Goal: Task Accomplishment & Management: Complete application form

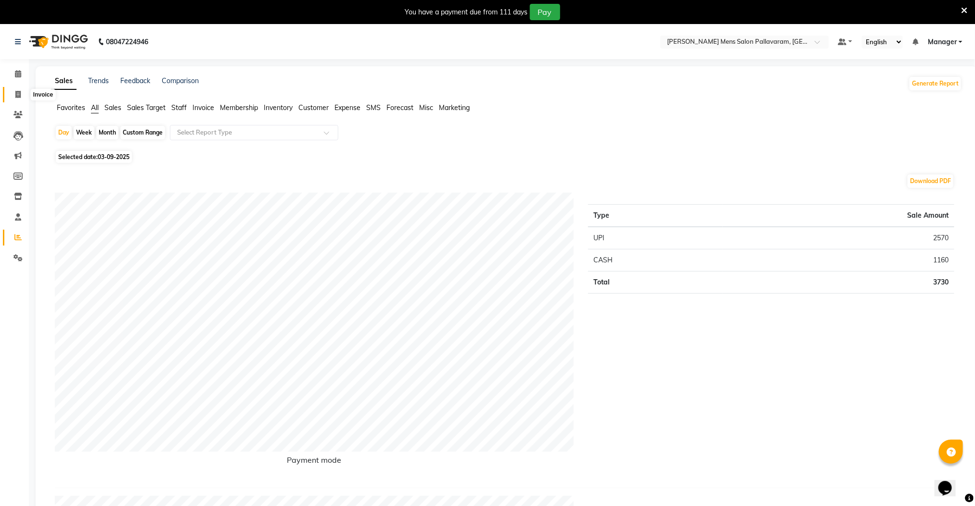
click at [17, 95] on icon at bounding box center [17, 94] width 5 height 7
select select "service"
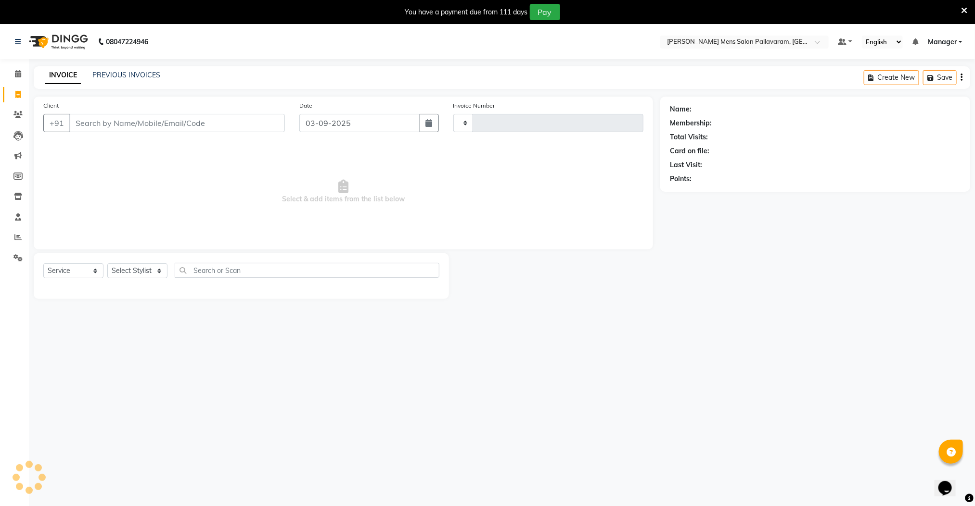
scroll to position [25, 0]
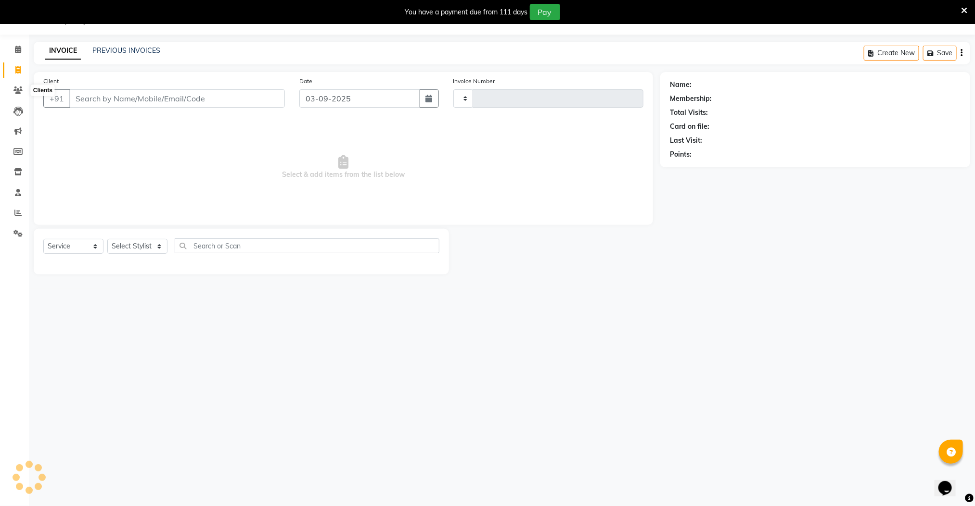
type input "2603"
select select "8211"
click at [89, 101] on input "Client" at bounding box center [176, 98] width 215 height 18
click at [117, 102] on input "Client" at bounding box center [176, 98] width 215 height 18
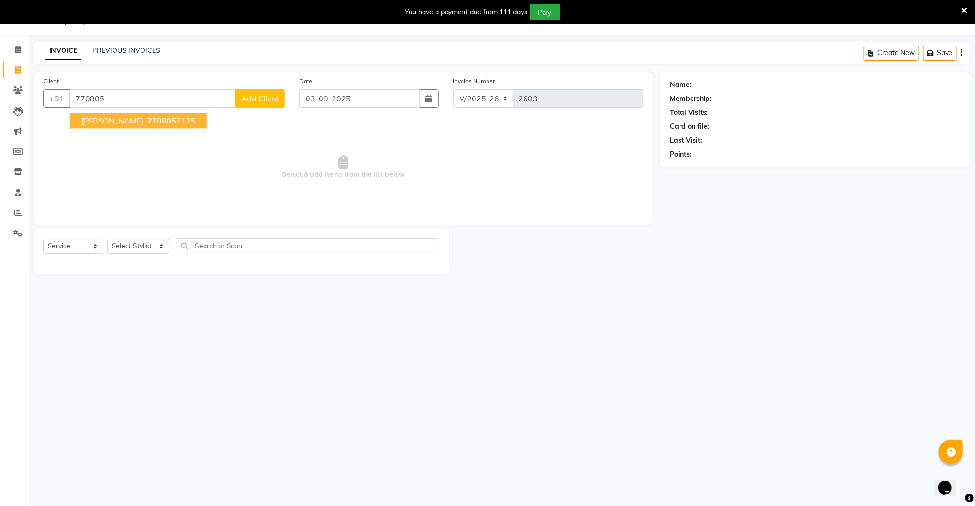
click at [145, 117] on ngb-highlight "770805 7125" at bounding box center [170, 121] width 50 height 10
type input "7708057125"
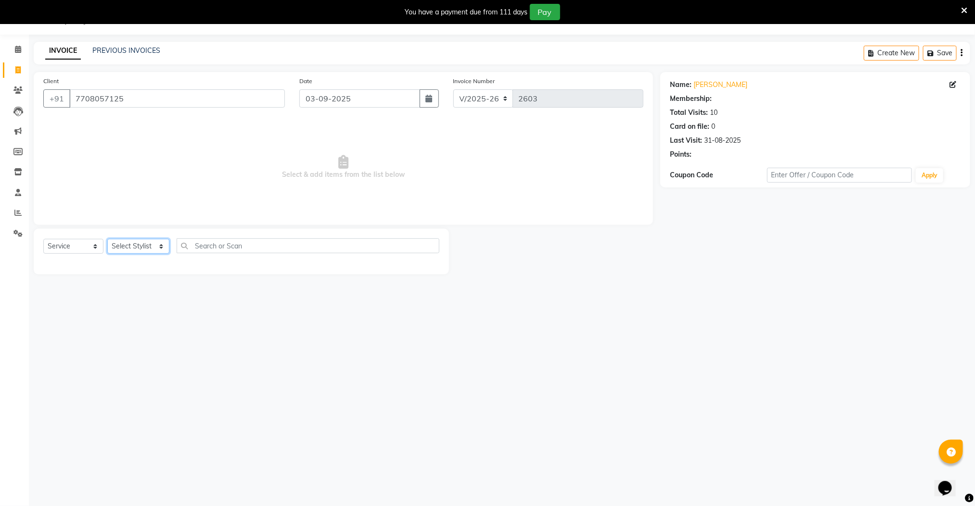
click at [130, 244] on select "Select Stylist Manager [PERSON_NAME] [PERSON_NAME] [PERSON_NAME]" at bounding box center [138, 246] width 62 height 15
select select "89182"
click at [107, 240] on select "Select Stylist Manager [PERSON_NAME] [PERSON_NAME] [PERSON_NAME]" at bounding box center [138, 246] width 62 height 15
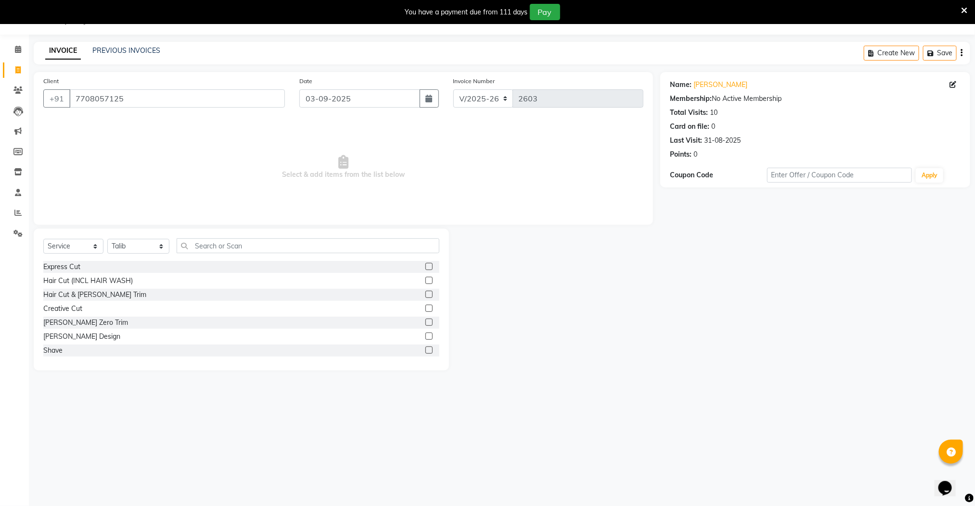
click at [425, 267] on label at bounding box center [428, 266] width 7 height 7
click at [425, 267] on input "checkbox" at bounding box center [428, 267] width 6 height 6
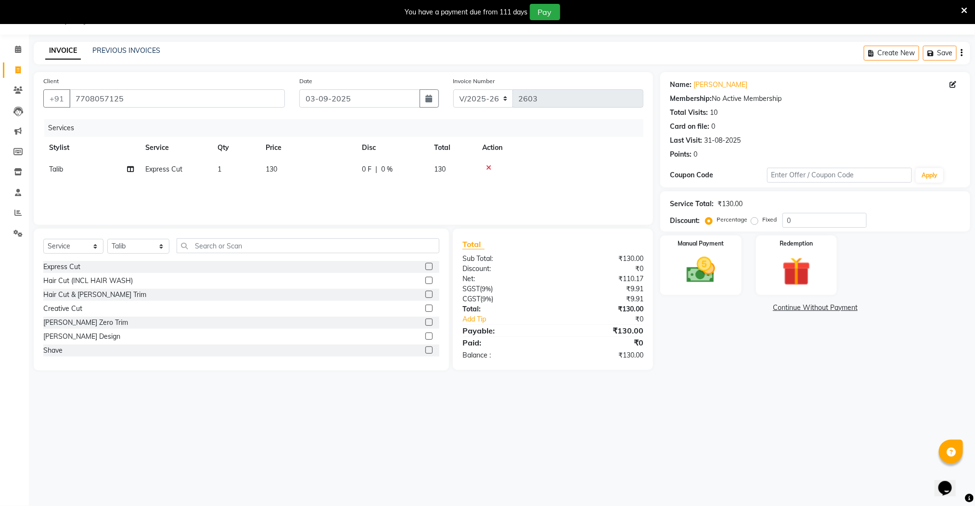
click at [425, 266] on label at bounding box center [428, 266] width 7 height 7
click at [425, 266] on input "checkbox" at bounding box center [428, 267] width 6 height 6
checkbox input "false"
click at [425, 325] on label at bounding box center [428, 322] width 7 height 7
click at [425, 325] on input "checkbox" at bounding box center [428, 323] width 6 height 6
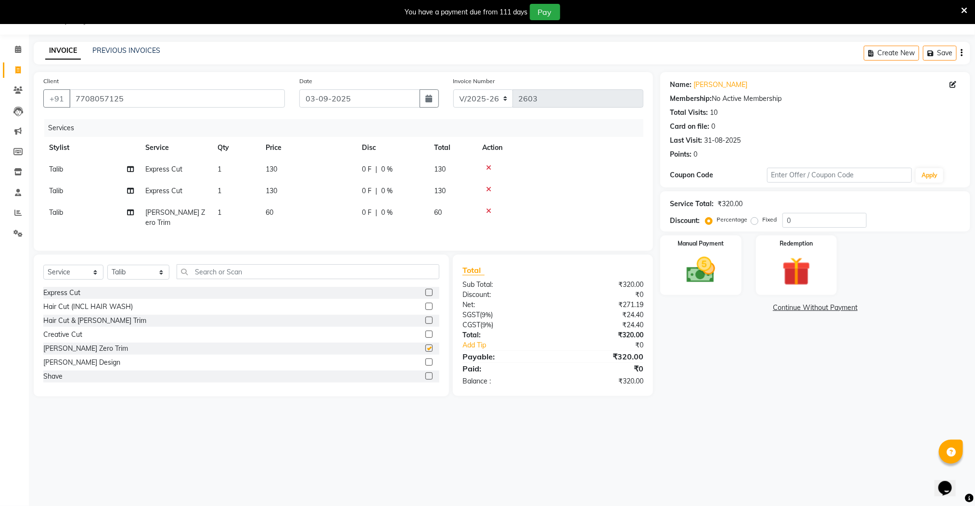
checkbox input "false"
click at [425, 374] on label at bounding box center [428, 376] width 7 height 7
click at [425, 374] on input "checkbox" at bounding box center [428, 377] width 6 height 6
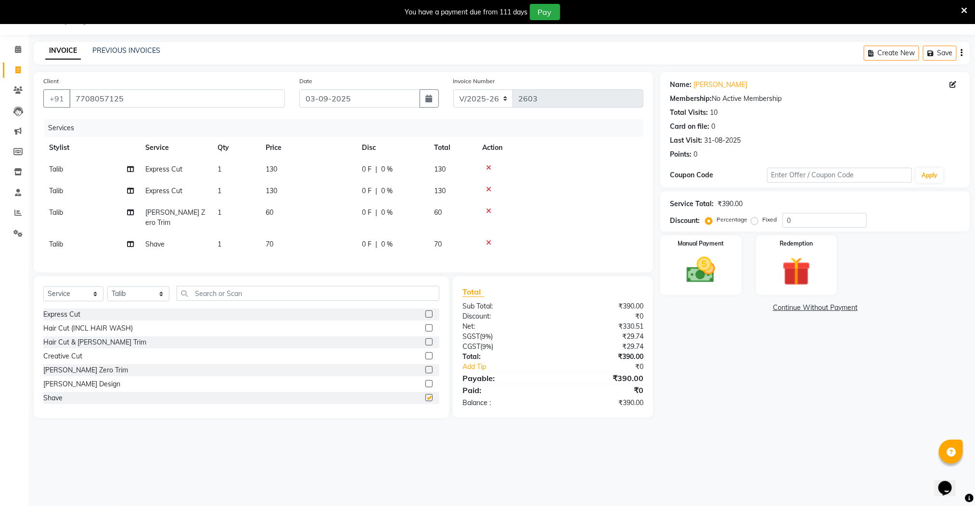
checkbox input "false"
click at [487, 240] on icon at bounding box center [488, 243] width 5 height 7
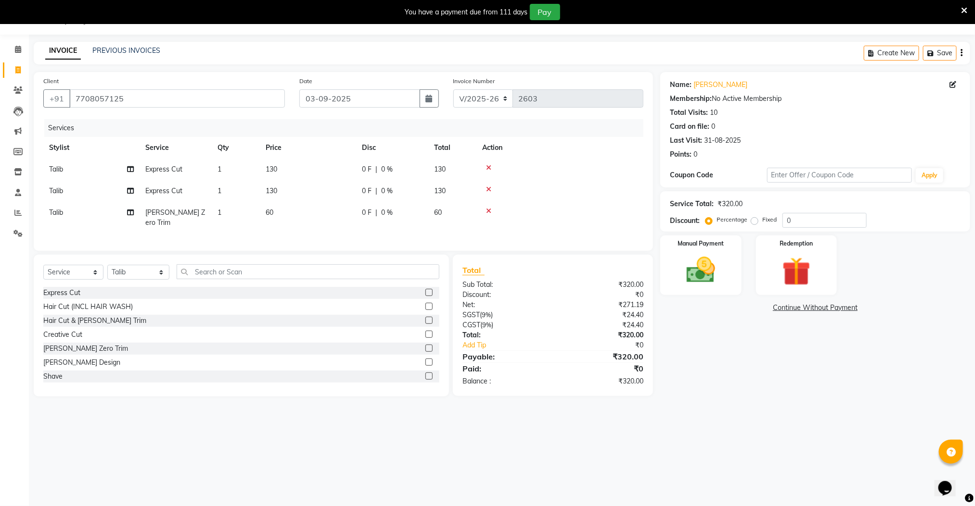
click at [425, 347] on label at bounding box center [428, 348] width 7 height 7
click at [425, 347] on input "checkbox" at bounding box center [428, 349] width 6 height 6
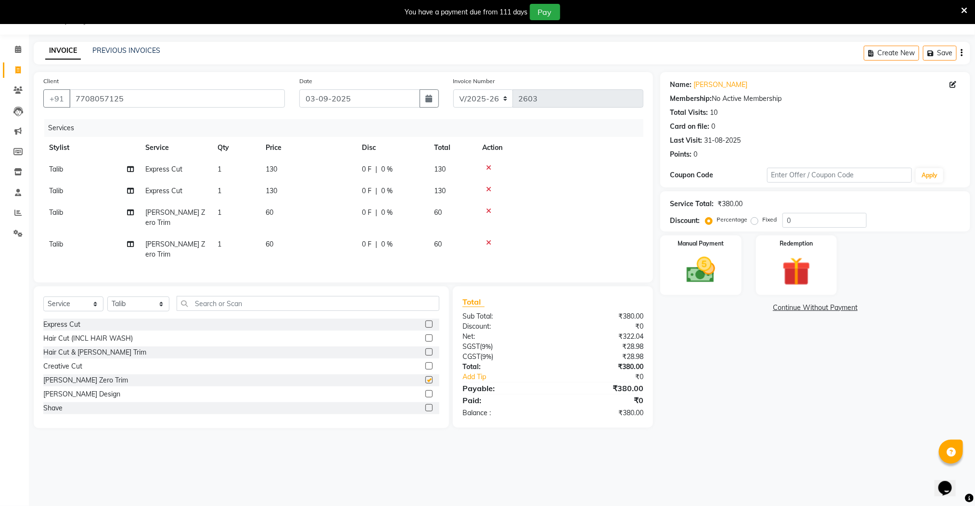
checkbox input "false"
click at [488, 240] on icon at bounding box center [488, 243] width 5 height 7
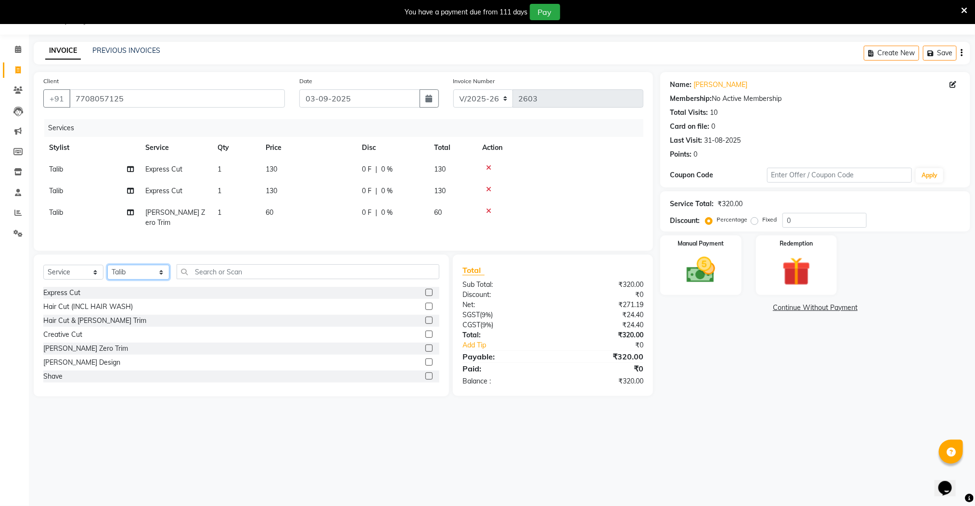
click at [144, 276] on select "Select Stylist Manager [PERSON_NAME] [PERSON_NAME] [PERSON_NAME]" at bounding box center [138, 272] width 62 height 15
select select "78843"
click at [107, 266] on select "Select Stylist Manager [PERSON_NAME] [PERSON_NAME] [PERSON_NAME]" at bounding box center [138, 272] width 62 height 15
click at [425, 362] on label at bounding box center [428, 362] width 7 height 7
click at [425, 362] on input "checkbox" at bounding box center [428, 363] width 6 height 6
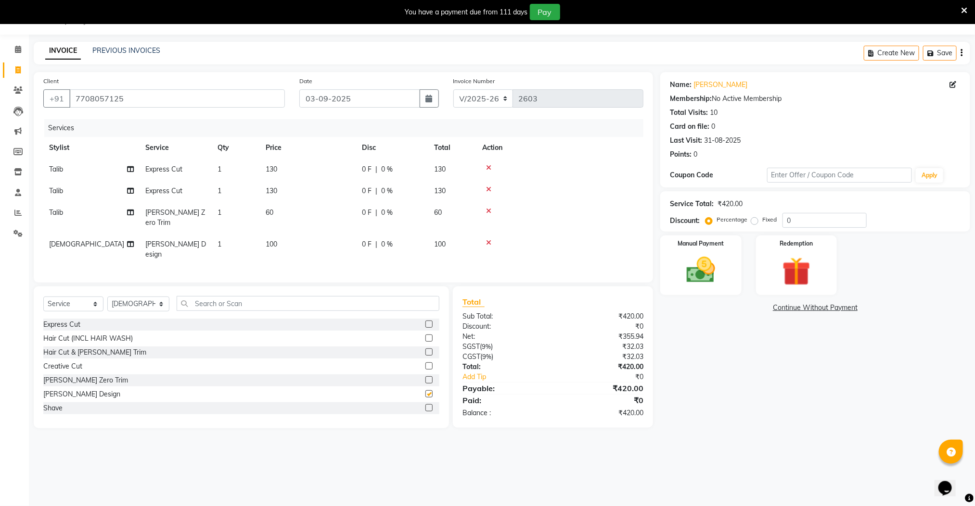
checkbox input "false"
click at [486, 240] on icon at bounding box center [488, 243] width 5 height 7
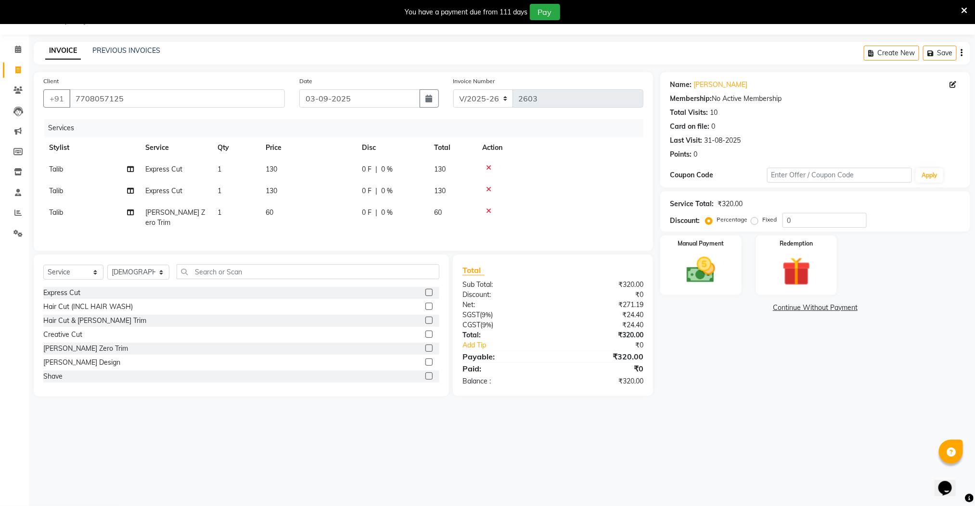
click at [425, 349] on label at bounding box center [428, 348] width 7 height 7
click at [425, 349] on input "checkbox" at bounding box center [428, 349] width 6 height 6
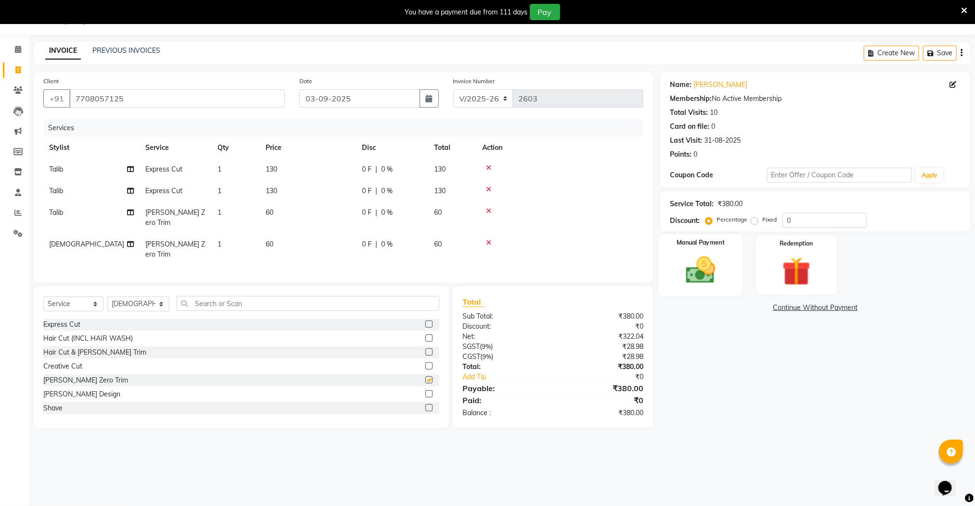
checkbox input "false"
click at [722, 270] on img at bounding box center [700, 270] width 48 height 34
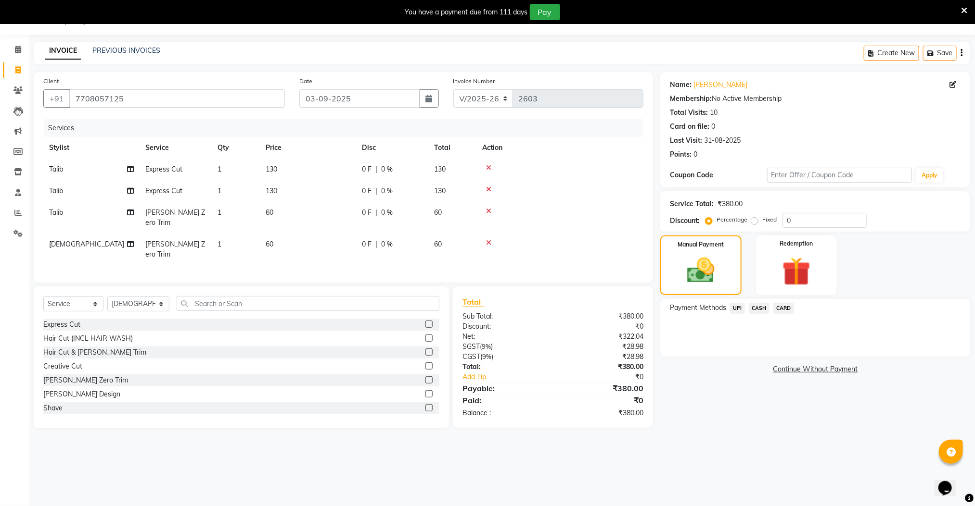
click at [738, 309] on span "UPI" at bounding box center [737, 308] width 15 height 11
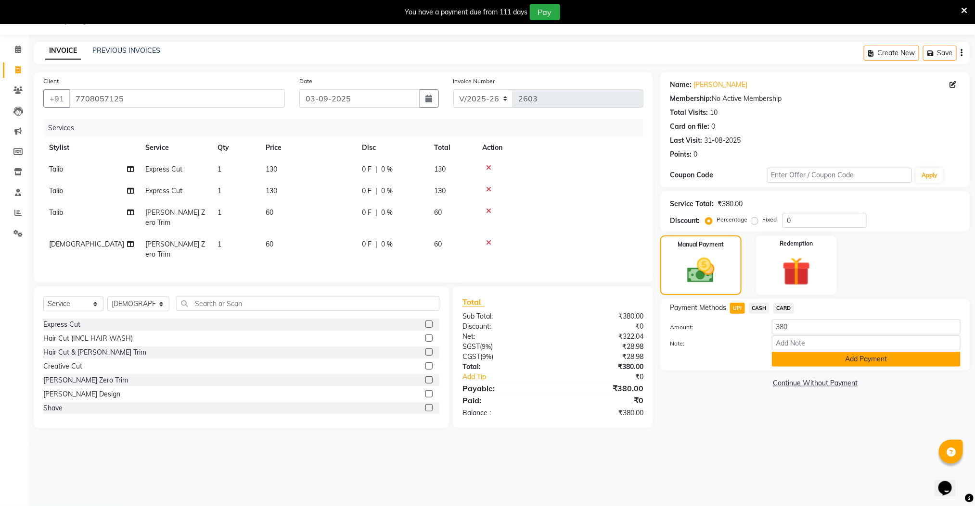
click at [805, 361] on button "Add Payment" at bounding box center [866, 359] width 189 height 15
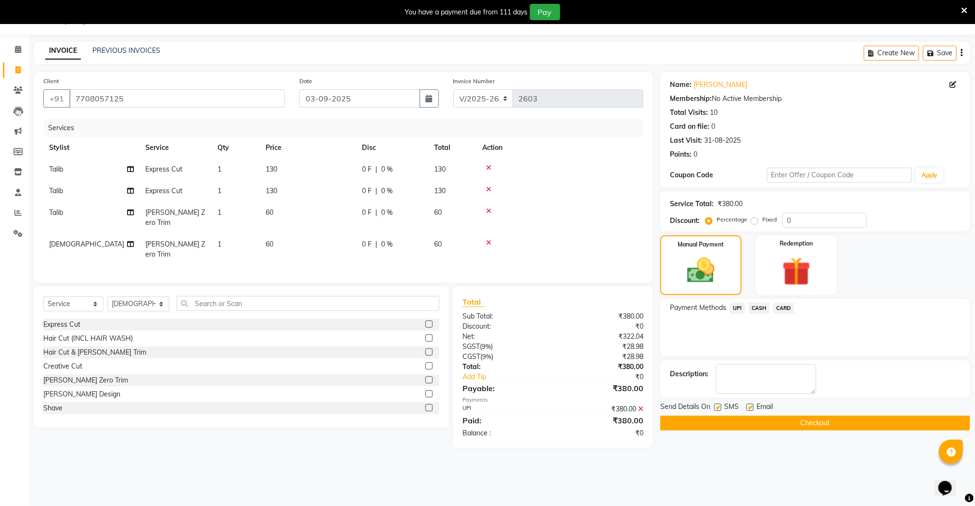
click at [800, 427] on button "Checkout" at bounding box center [815, 423] width 310 height 15
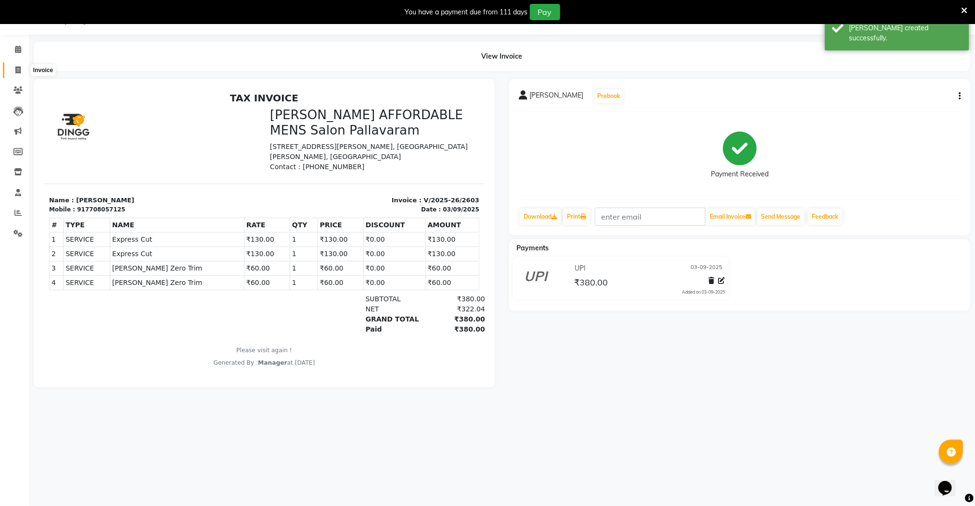
click at [18, 69] on icon at bounding box center [17, 69] width 5 height 7
select select "service"
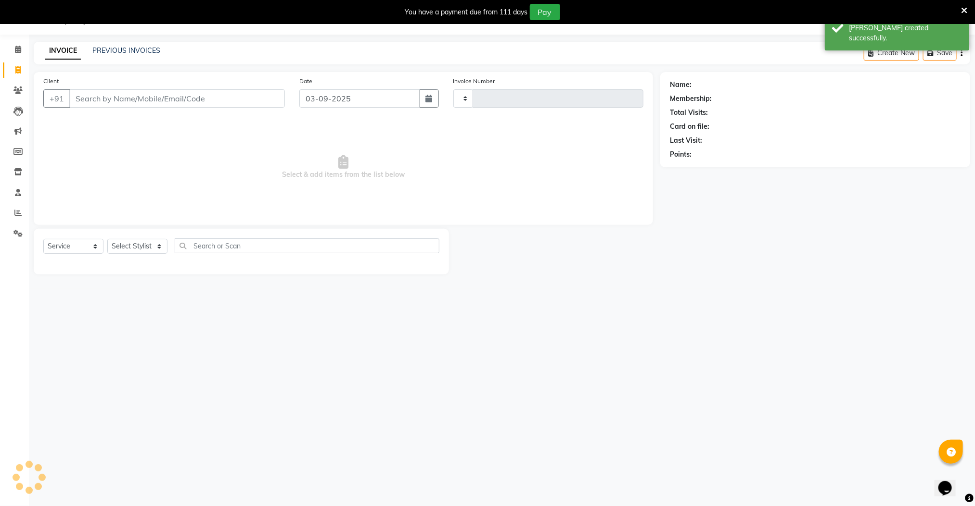
type input "2604"
select select "8211"
click at [18, 217] on span at bounding box center [18, 213] width 17 height 11
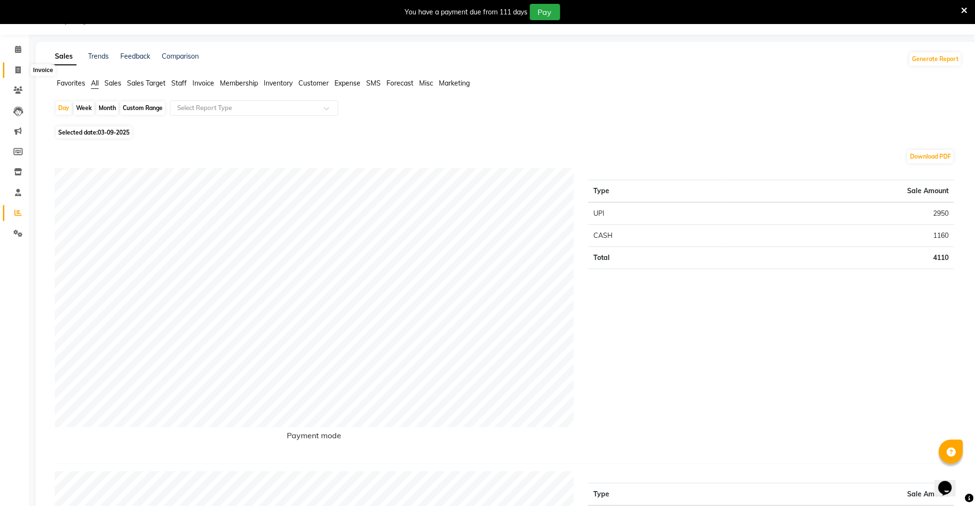
click at [15, 69] on icon at bounding box center [17, 69] width 5 height 7
select select "8211"
select select "service"
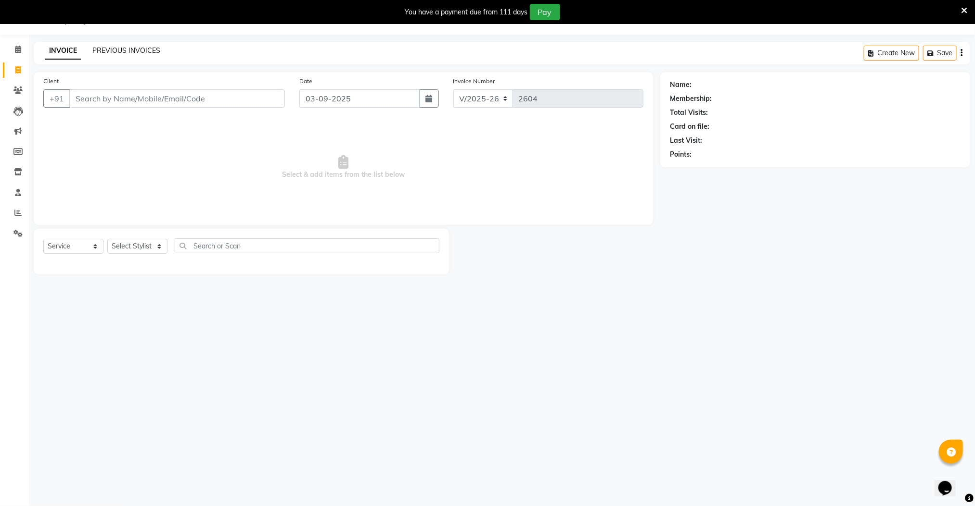
click at [143, 52] on link "PREVIOUS INVOICES" at bounding box center [126, 50] width 68 height 9
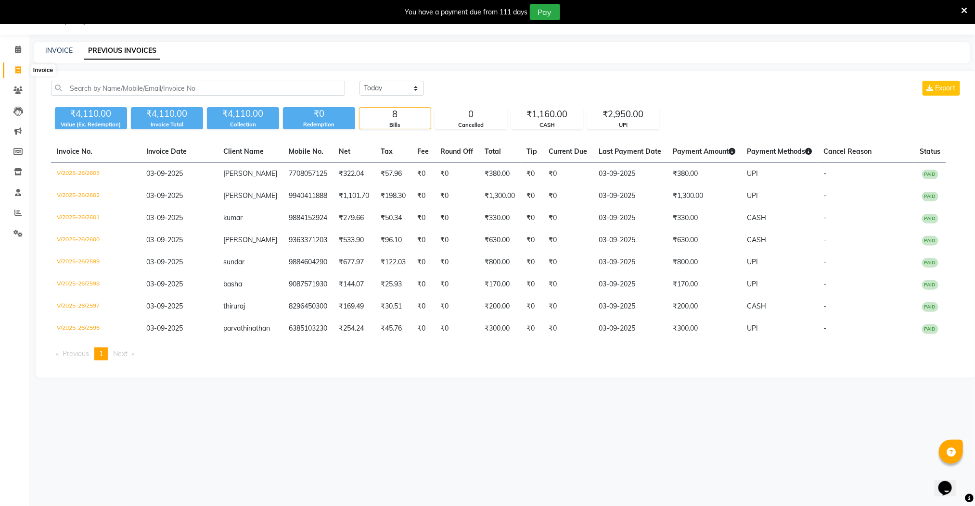
click at [15, 71] on icon at bounding box center [17, 69] width 5 height 7
select select "8211"
select select "service"
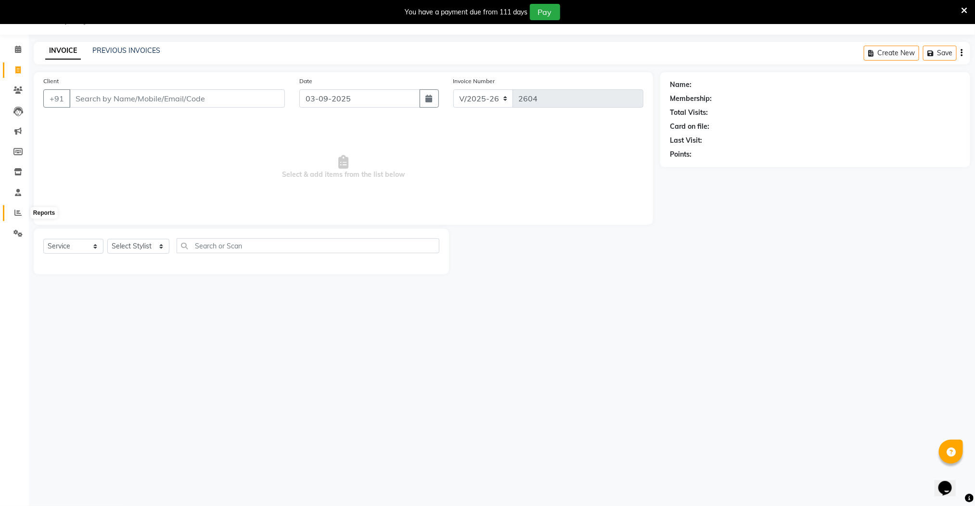
click at [12, 214] on span at bounding box center [18, 213] width 17 height 11
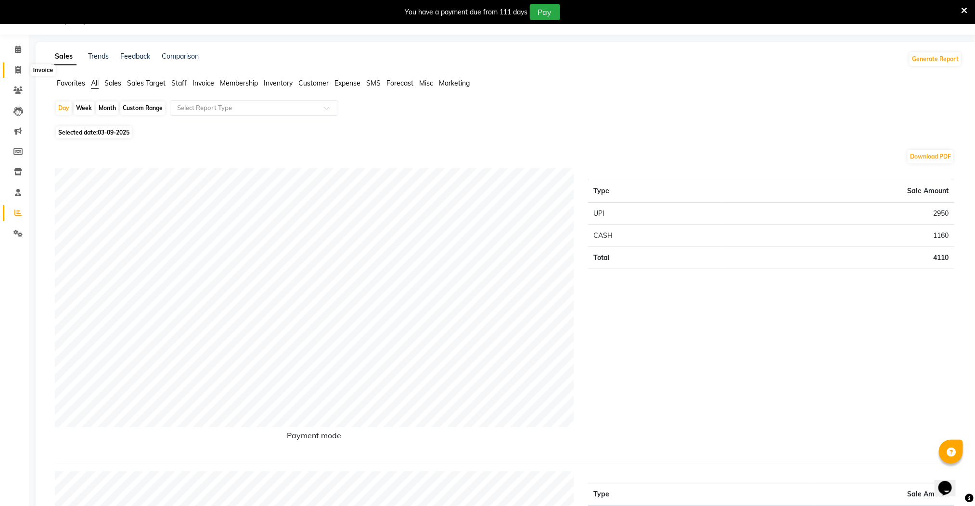
click at [16, 71] on icon at bounding box center [17, 69] width 5 height 7
select select "8211"
select select "service"
